Goal: Task Accomplishment & Management: Manage account settings

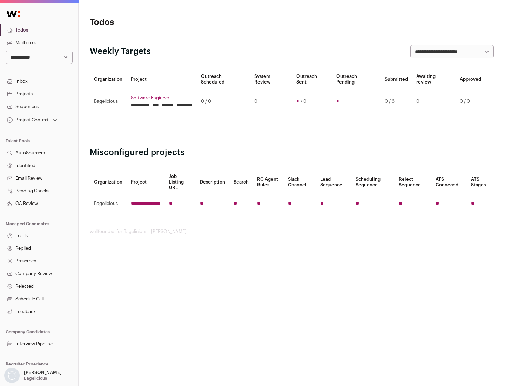
click at [39, 94] on link "Projects" at bounding box center [39, 94] width 78 height 13
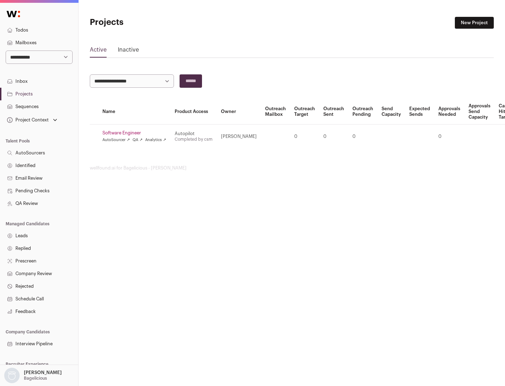
click at [136, 133] on link "Software Engineer" at bounding box center [134, 133] width 64 height 6
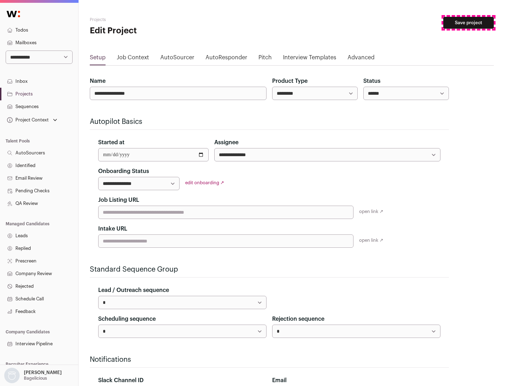
click at [469, 23] on button "Save project" at bounding box center [469, 23] width 51 height 12
